Goal: Information Seeking & Learning: Learn about a topic

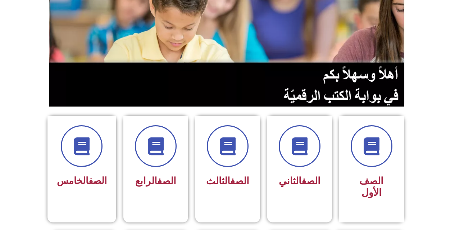
scroll to position [72, 0]
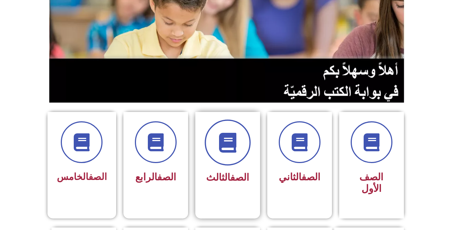
click at [240, 158] on span at bounding box center [228, 142] width 46 height 46
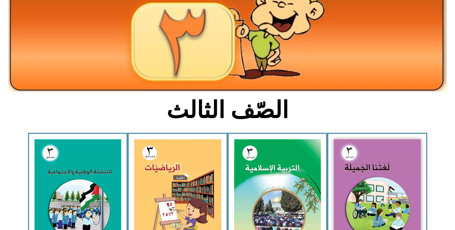
scroll to position [108, 0]
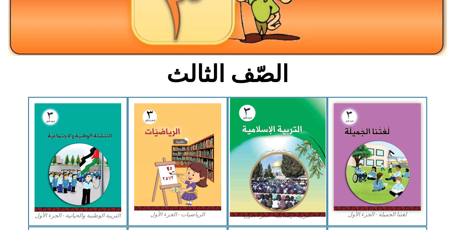
click at [259, 154] on img at bounding box center [278, 157] width 96 height 119
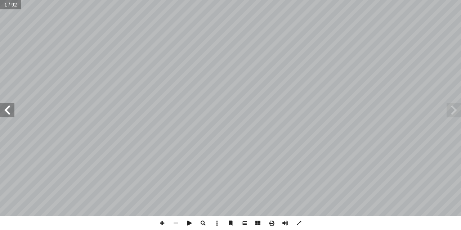
click at [12, 111] on span at bounding box center [7, 110] width 14 height 14
click at [13, 109] on span at bounding box center [7, 110] width 14 height 14
click at [13, 113] on span at bounding box center [7, 110] width 14 height 14
click at [13, 112] on span at bounding box center [7, 110] width 14 height 14
click at [4, 109] on span at bounding box center [7, 110] width 14 height 14
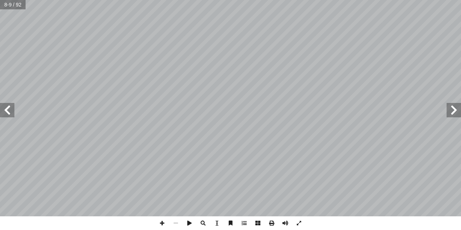
click at [4, 109] on span at bounding box center [7, 110] width 14 height 14
click at [12, 113] on span at bounding box center [7, 110] width 14 height 14
click at [12, 112] on span at bounding box center [7, 110] width 14 height 14
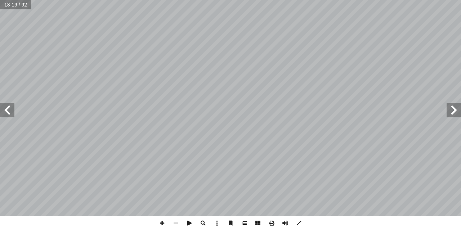
click at [12, 112] on span at bounding box center [7, 110] width 14 height 14
